Goal: Task Accomplishment & Management: Complete application form

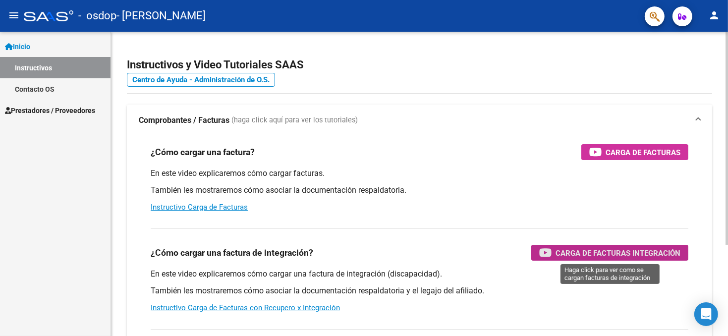
click at [572, 255] on span "Carga de Facturas Integración" at bounding box center [617, 253] width 125 height 12
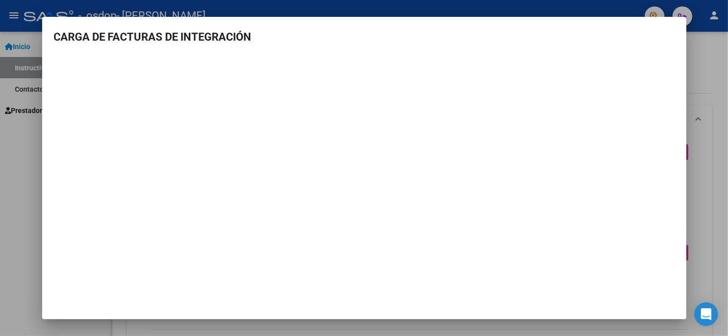
click at [702, 53] on div at bounding box center [364, 168] width 728 height 336
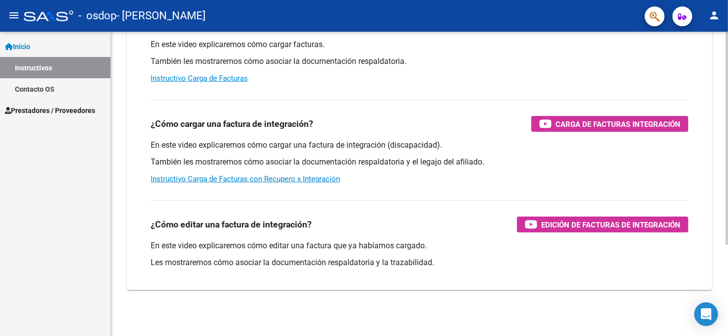
scroll to position [130, 0]
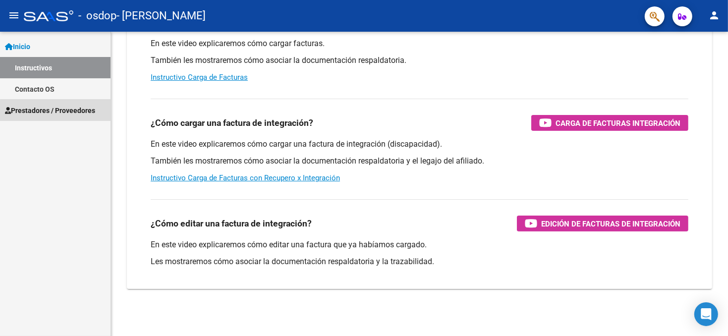
click at [80, 112] on span "Prestadores / Proveedores" at bounding box center [50, 110] width 90 height 11
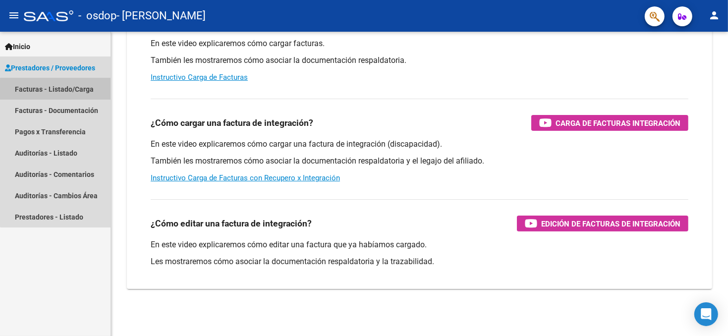
click at [77, 90] on link "Facturas - Listado/Carga" at bounding box center [55, 88] width 110 height 21
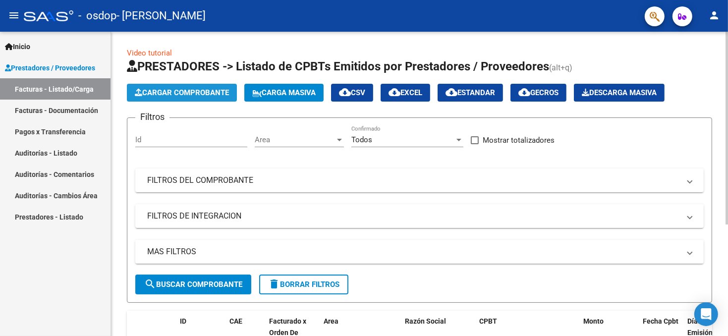
click at [198, 93] on span "Cargar Comprobante" at bounding box center [182, 92] width 94 height 9
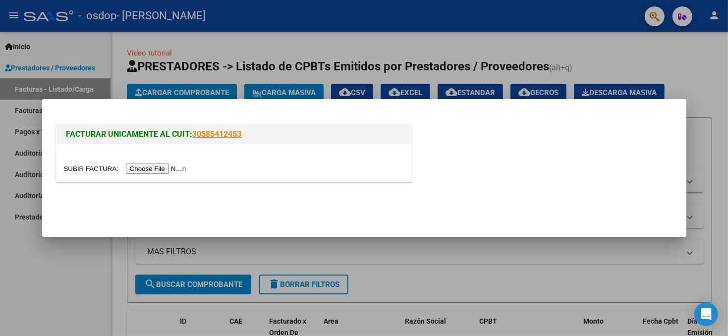
click at [158, 168] on input "file" at bounding box center [126, 169] width 125 height 10
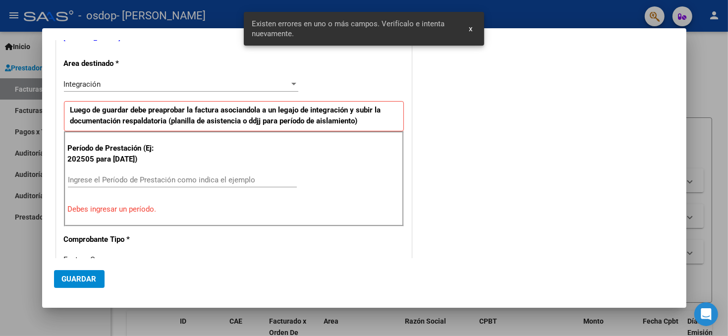
scroll to position [216, 0]
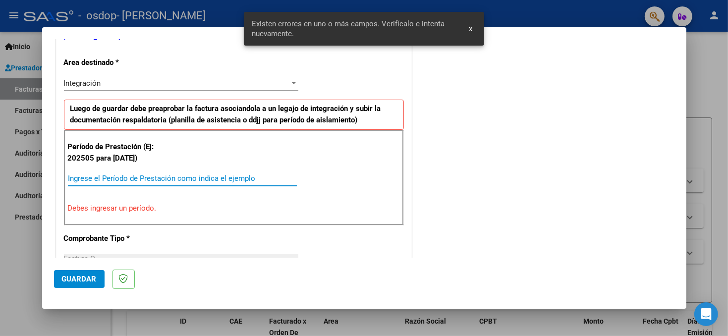
click at [164, 177] on input "Ingrese el Período de Prestación como indica el ejemplo" at bounding box center [182, 178] width 229 height 9
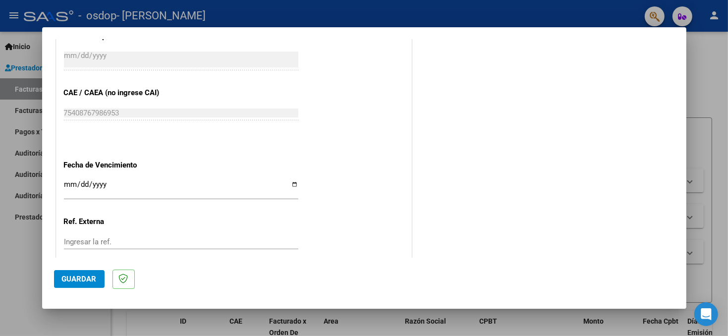
scroll to position [612, 0]
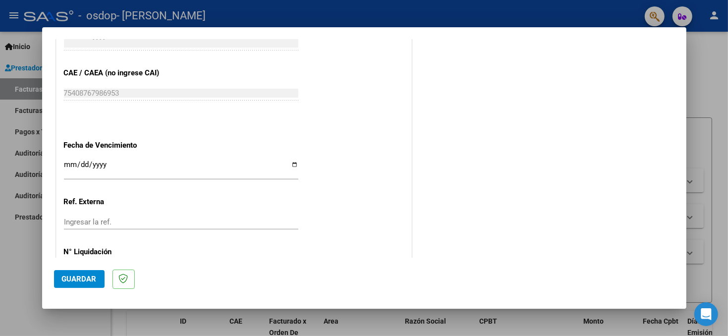
type input "202509"
click at [290, 164] on input "Ingresar la fecha" at bounding box center [181, 169] width 234 height 16
type input "[DATE]"
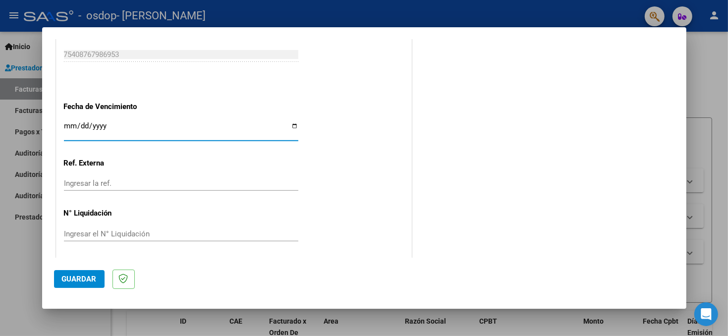
scroll to position [652, 0]
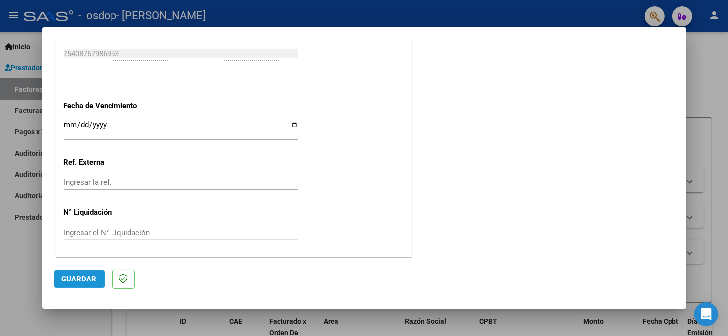
click at [82, 280] on span "Guardar" at bounding box center [79, 278] width 35 height 9
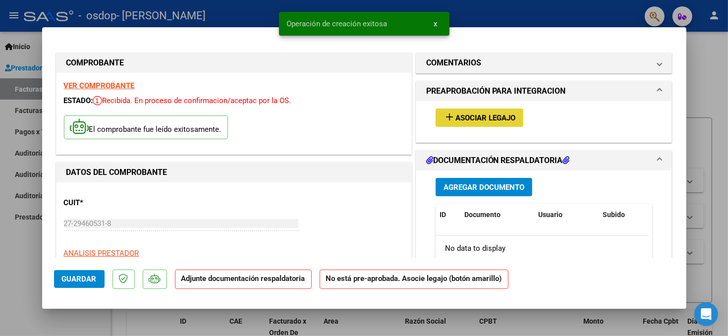
click at [487, 118] on span "Asociar Legajo" at bounding box center [485, 117] width 60 height 9
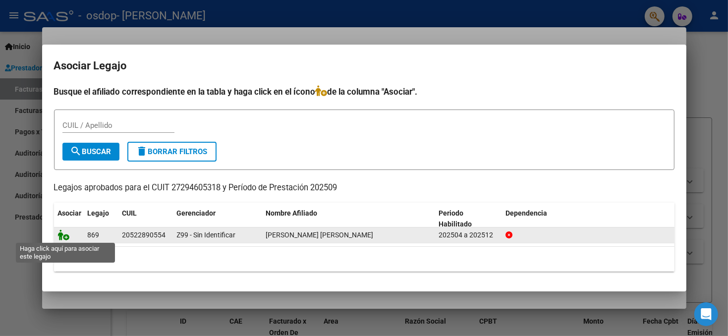
click at [65, 234] on icon at bounding box center [64, 234] width 12 height 11
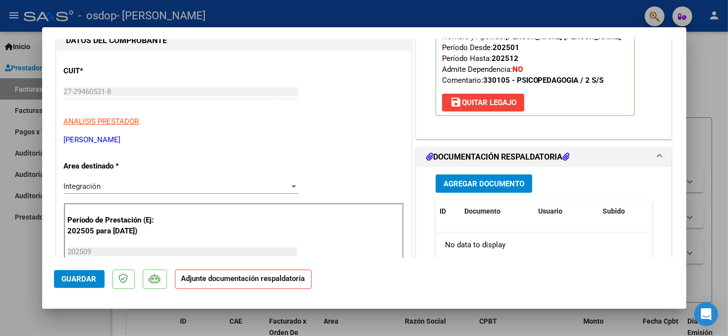
scroll to position [149, 0]
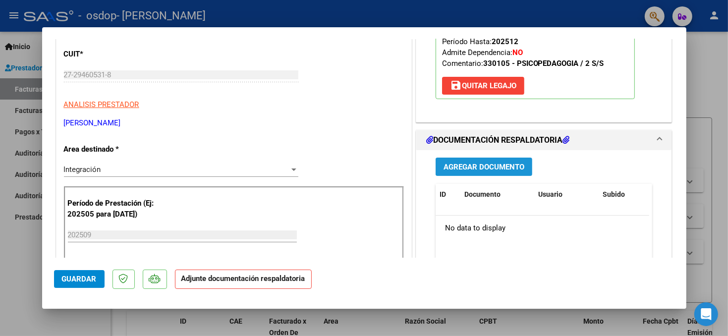
click at [493, 168] on span "Agregar Documento" at bounding box center [483, 167] width 81 height 9
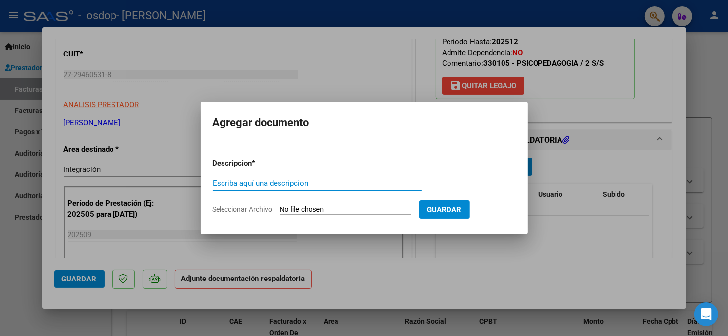
click at [267, 181] on input "Escriba aquí una descripcion" at bounding box center [317, 183] width 209 height 9
type input "ASISTENCIA SEPTIEMBRE"
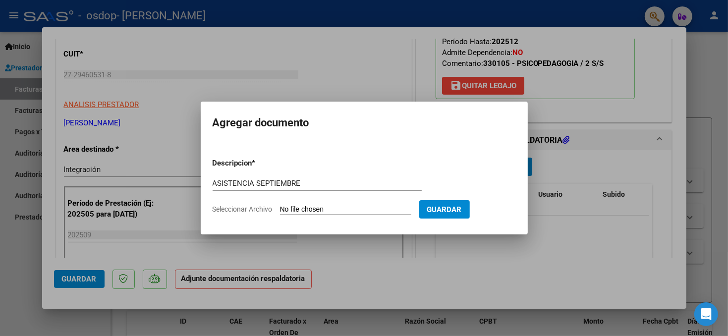
click at [334, 208] on input "Seleccionar Archivo" at bounding box center [345, 209] width 131 height 9
click at [548, 236] on div at bounding box center [364, 168] width 728 height 336
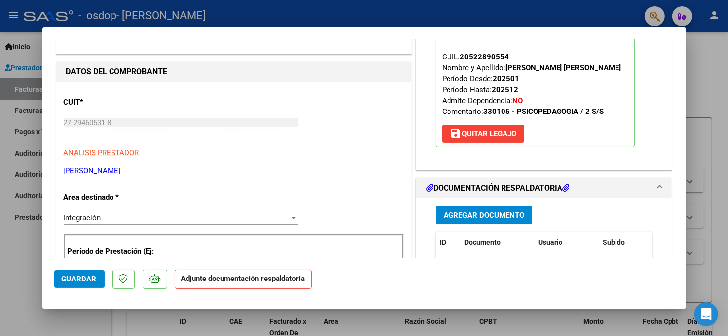
scroll to position [0, 0]
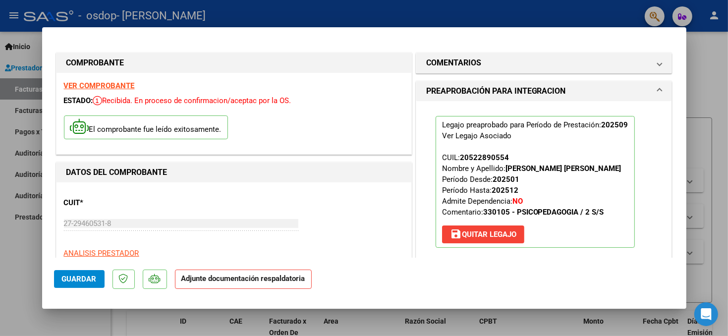
click at [713, 87] on div at bounding box center [364, 168] width 728 height 336
type input "$ 0,00"
